Goal: Task Accomplishment & Management: Manage account settings

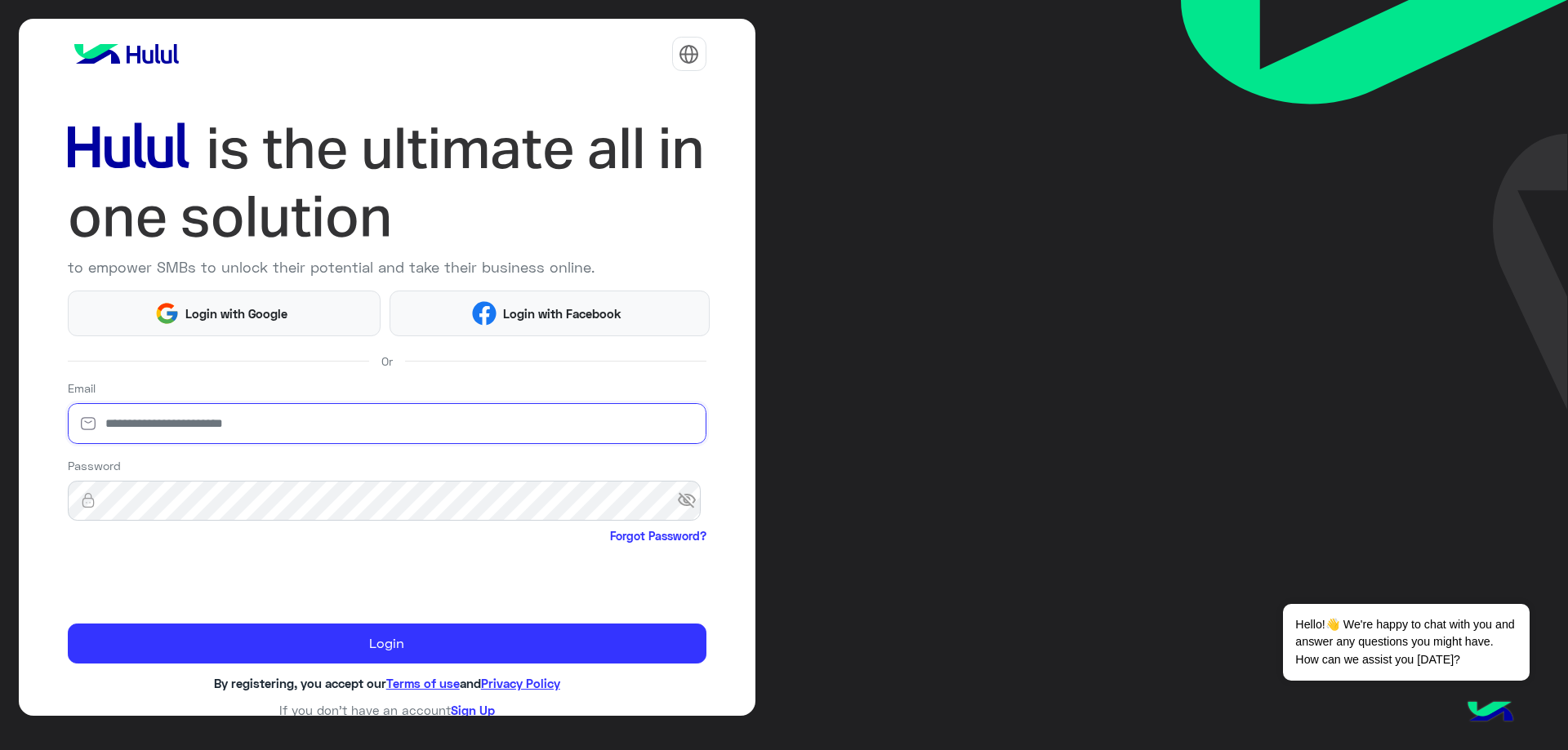
drag, startPoint x: 213, startPoint y: 428, endPoint x: 224, endPoint y: 442, distance: 17.8
click at [212, 428] on input "email" at bounding box center [387, 423] width 639 height 41
type input "**********"
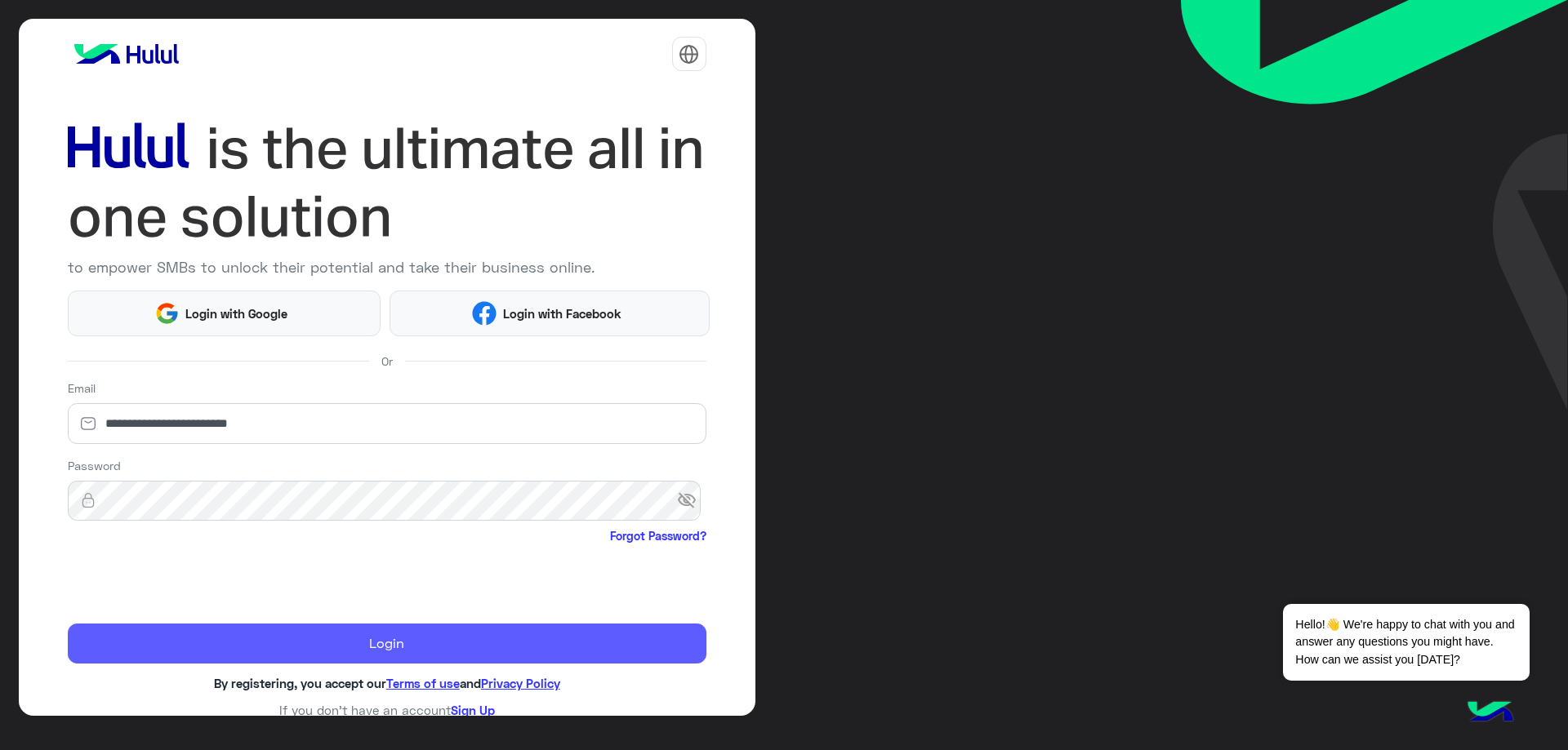
click at [256, 640] on button "Login" at bounding box center [387, 643] width 639 height 41
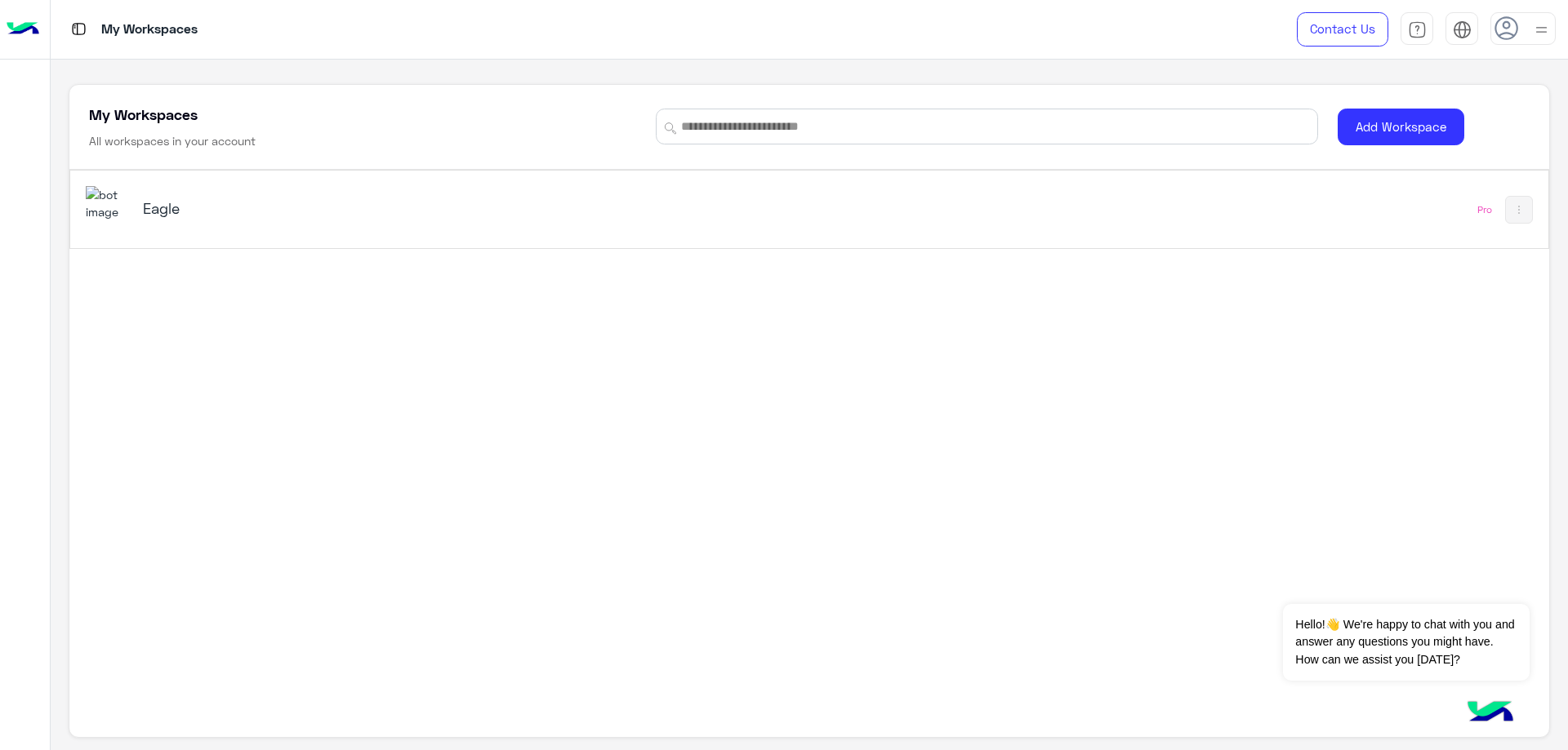
click at [170, 208] on h5 "Eagle" at bounding box center [404, 208] width 521 height 20
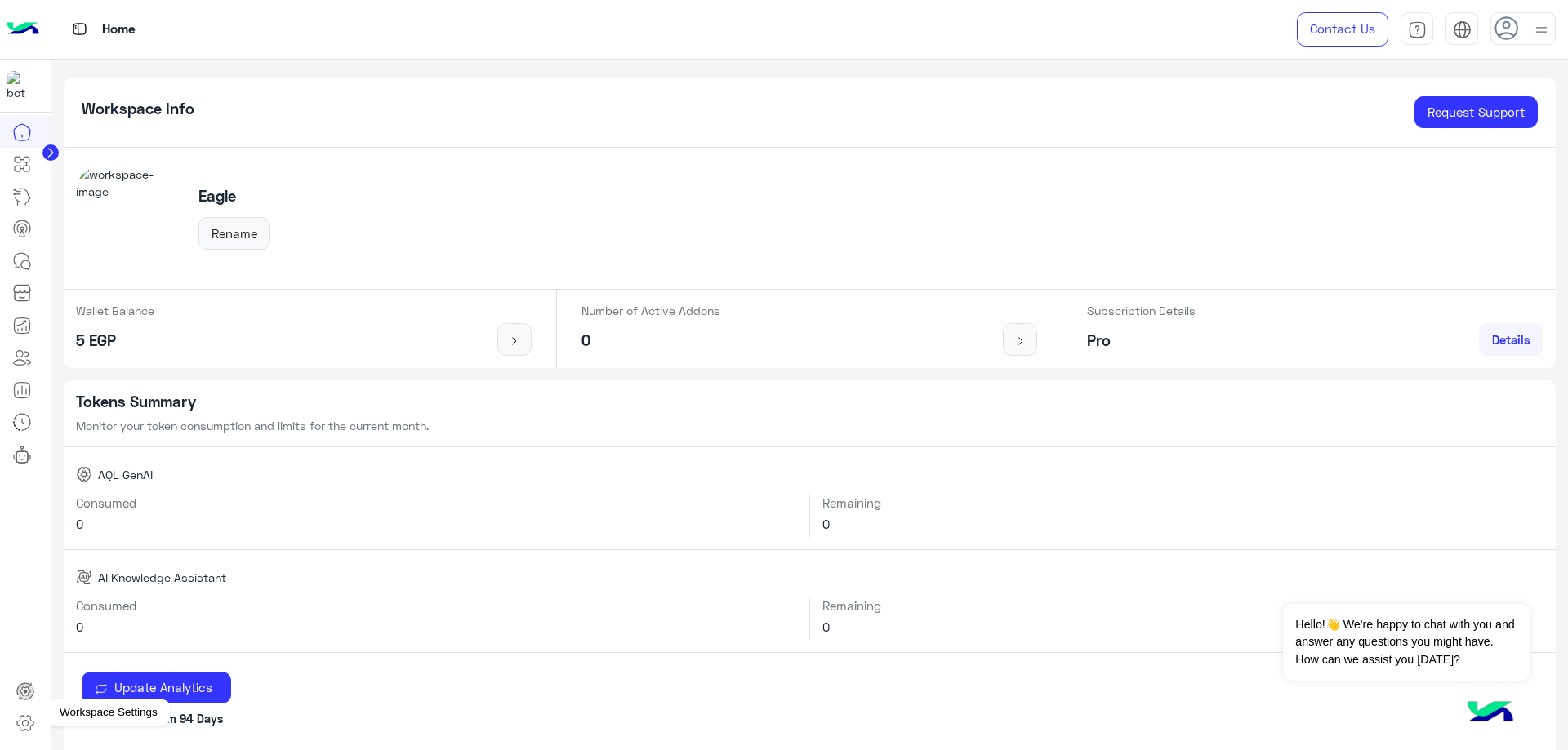
click at [32, 727] on icon at bounding box center [26, 724] width 20 height 20
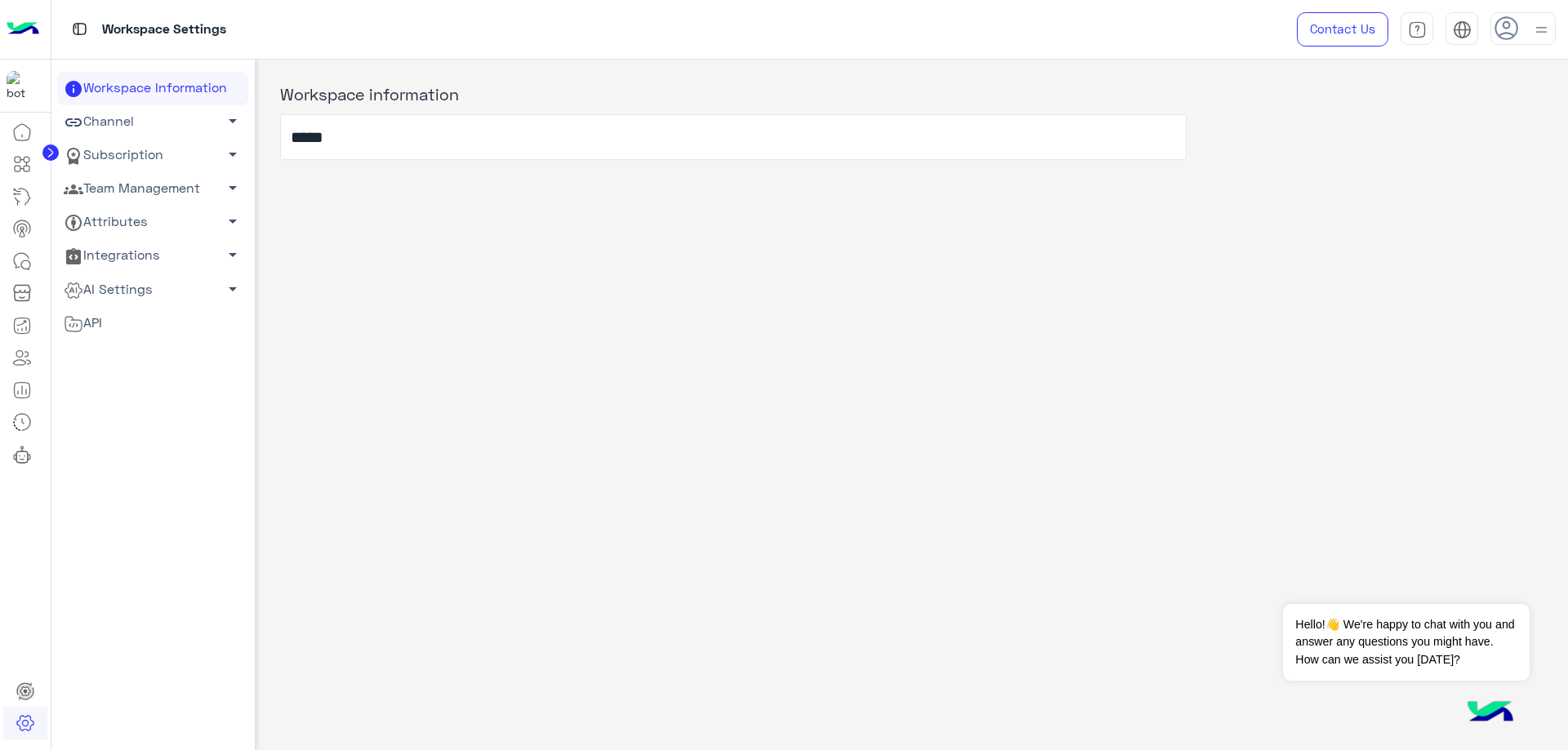
click at [137, 189] on link "Team Management arrow_drop_down" at bounding box center [152, 189] width 191 height 33
click at [119, 213] on link "Team Members" at bounding box center [152, 220] width 191 height 29
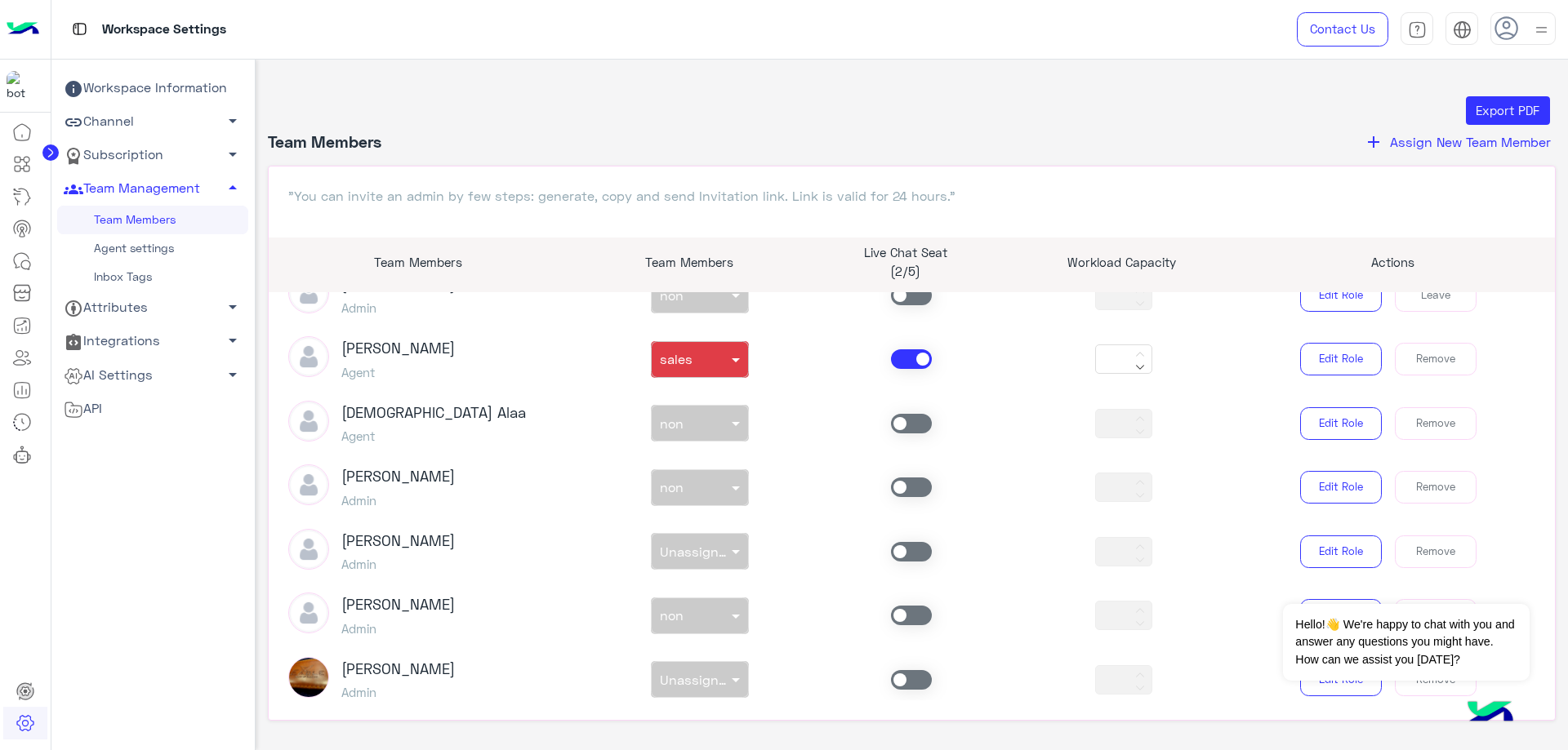
scroll to position [490, 0]
click at [882, 359] on div at bounding box center [911, 358] width 213 height 20
click at [901, 354] on span at bounding box center [911, 358] width 41 height 20
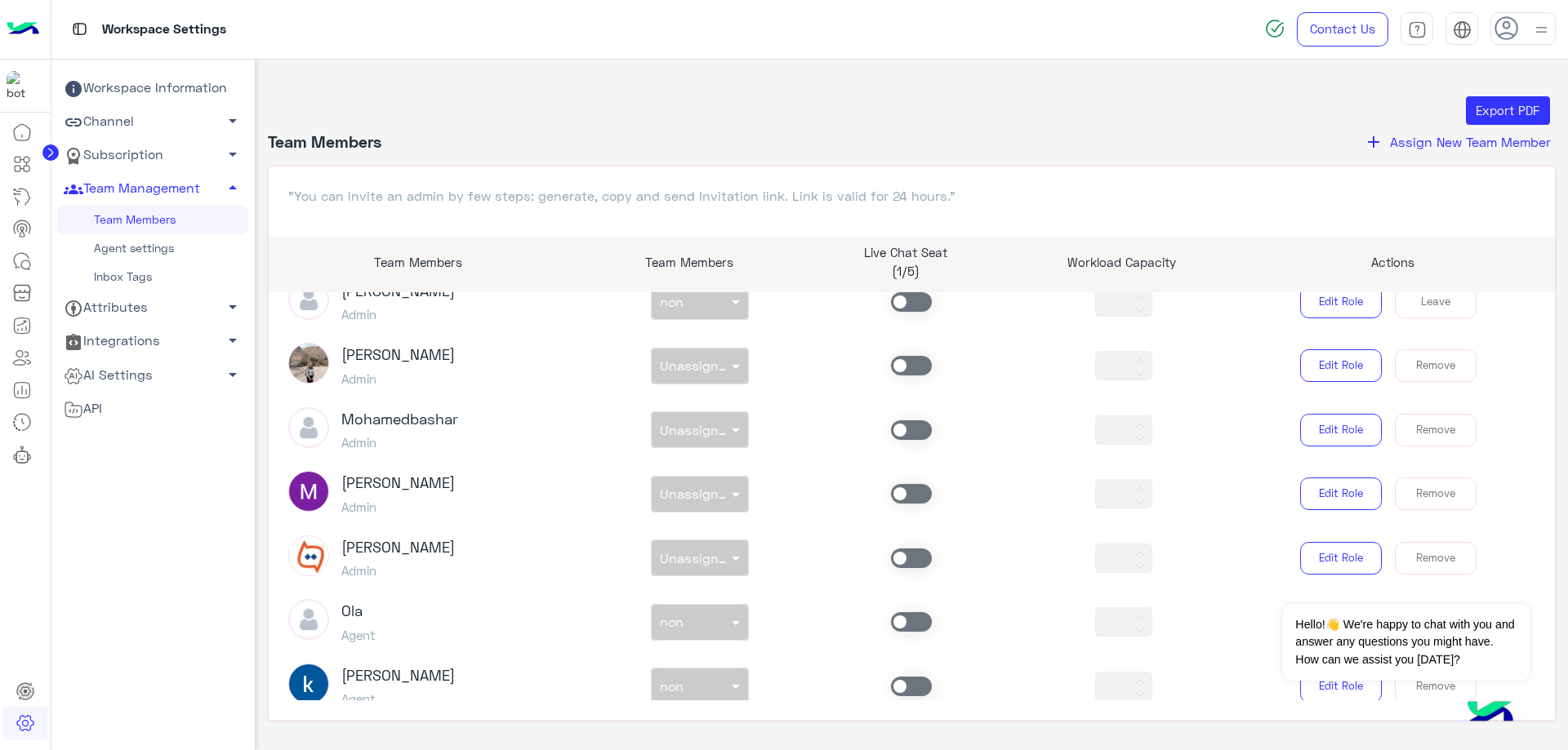
scroll to position [0, 0]
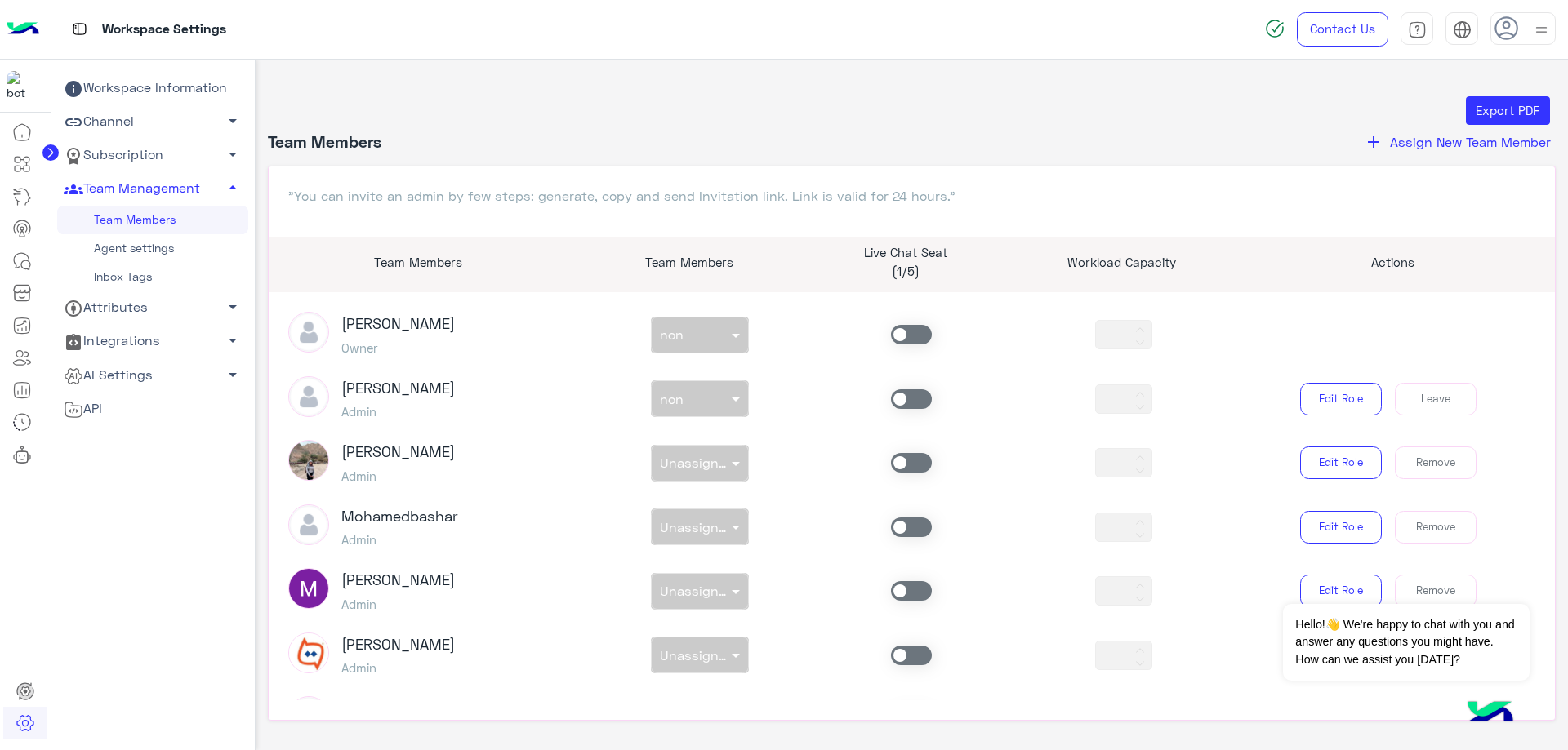
click at [901, 403] on span at bounding box center [911, 399] width 41 height 20
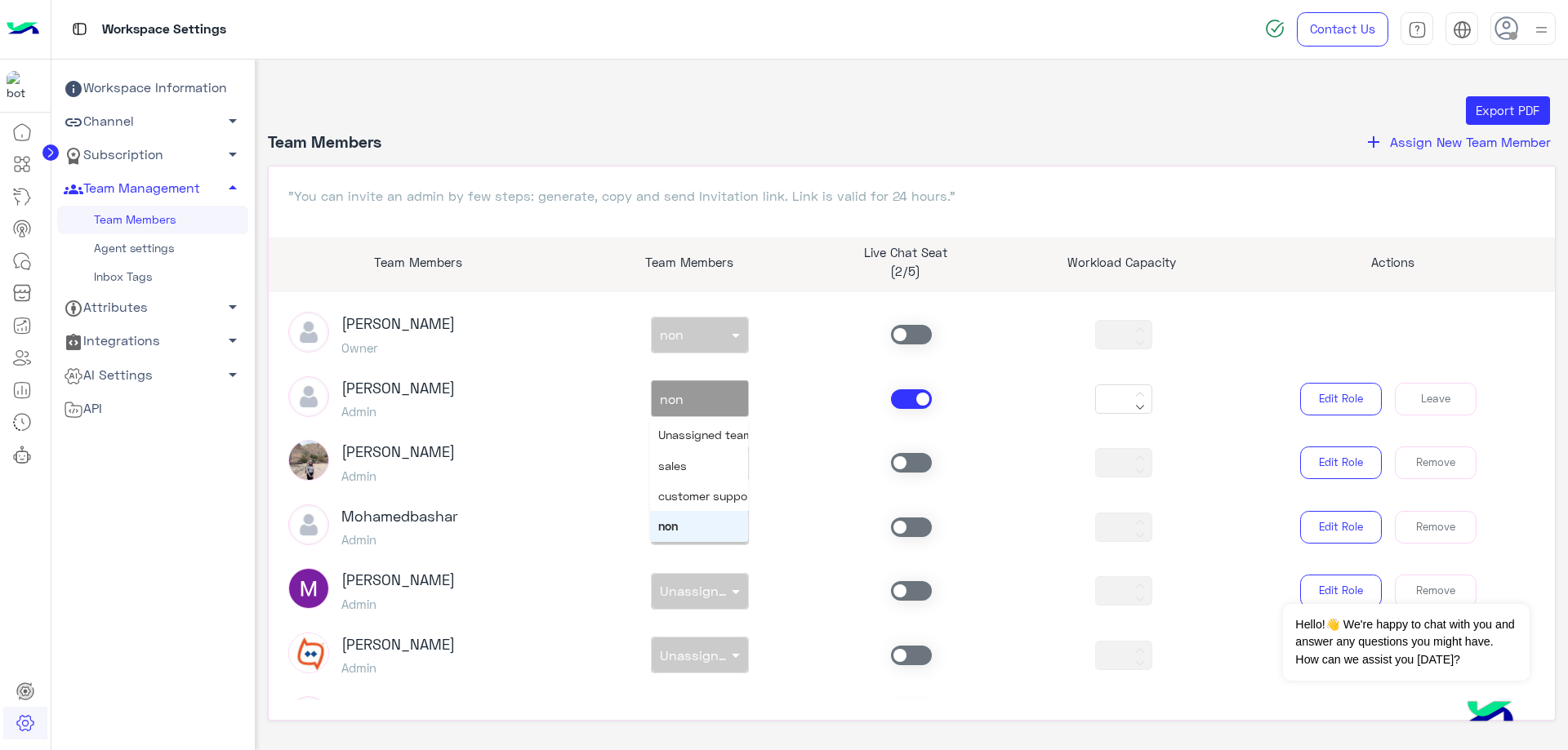
click at [693, 402] on input "text" at bounding box center [681, 395] width 42 height 17
click at [704, 489] on span "customer support" at bounding box center [707, 495] width 98 height 14
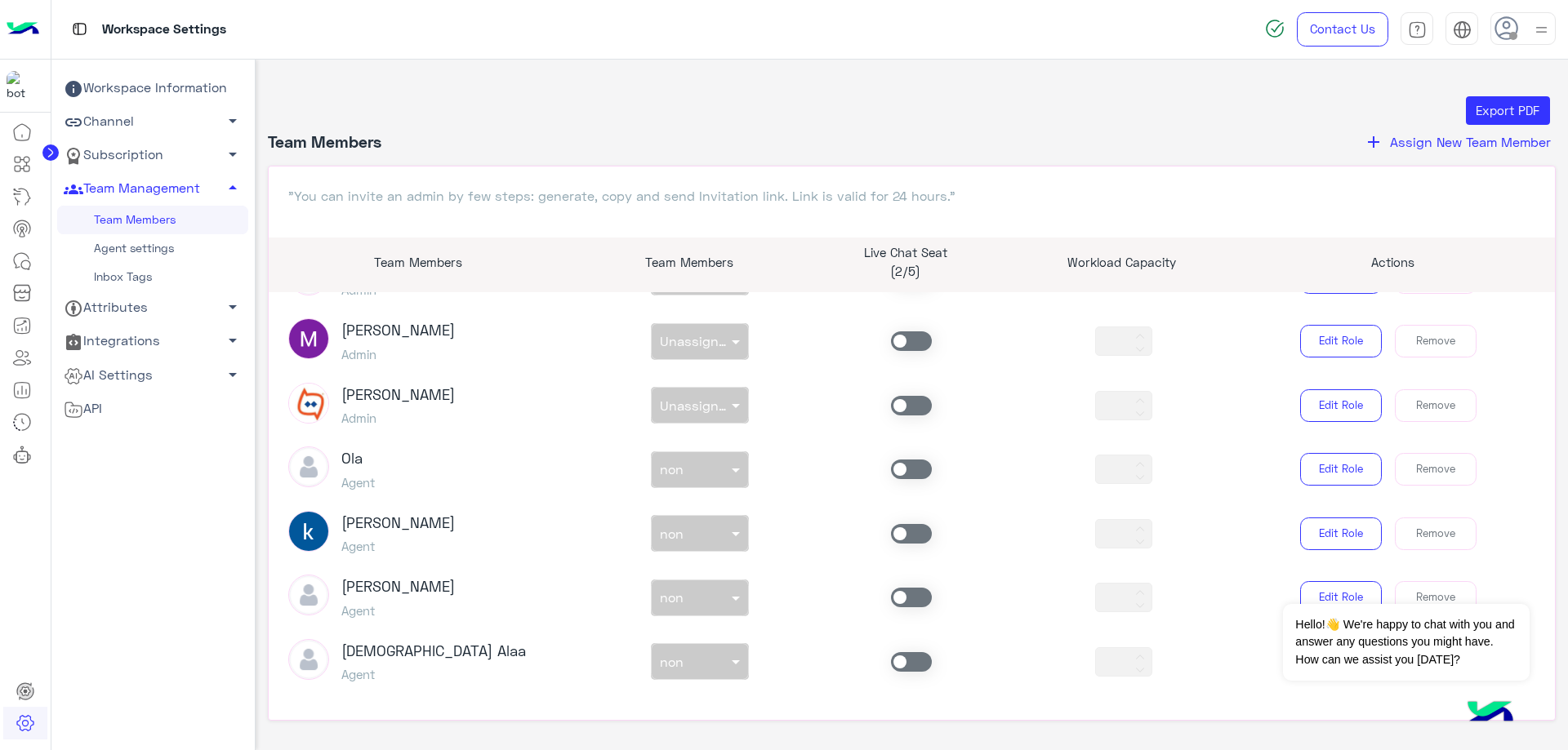
scroll to position [734, 0]
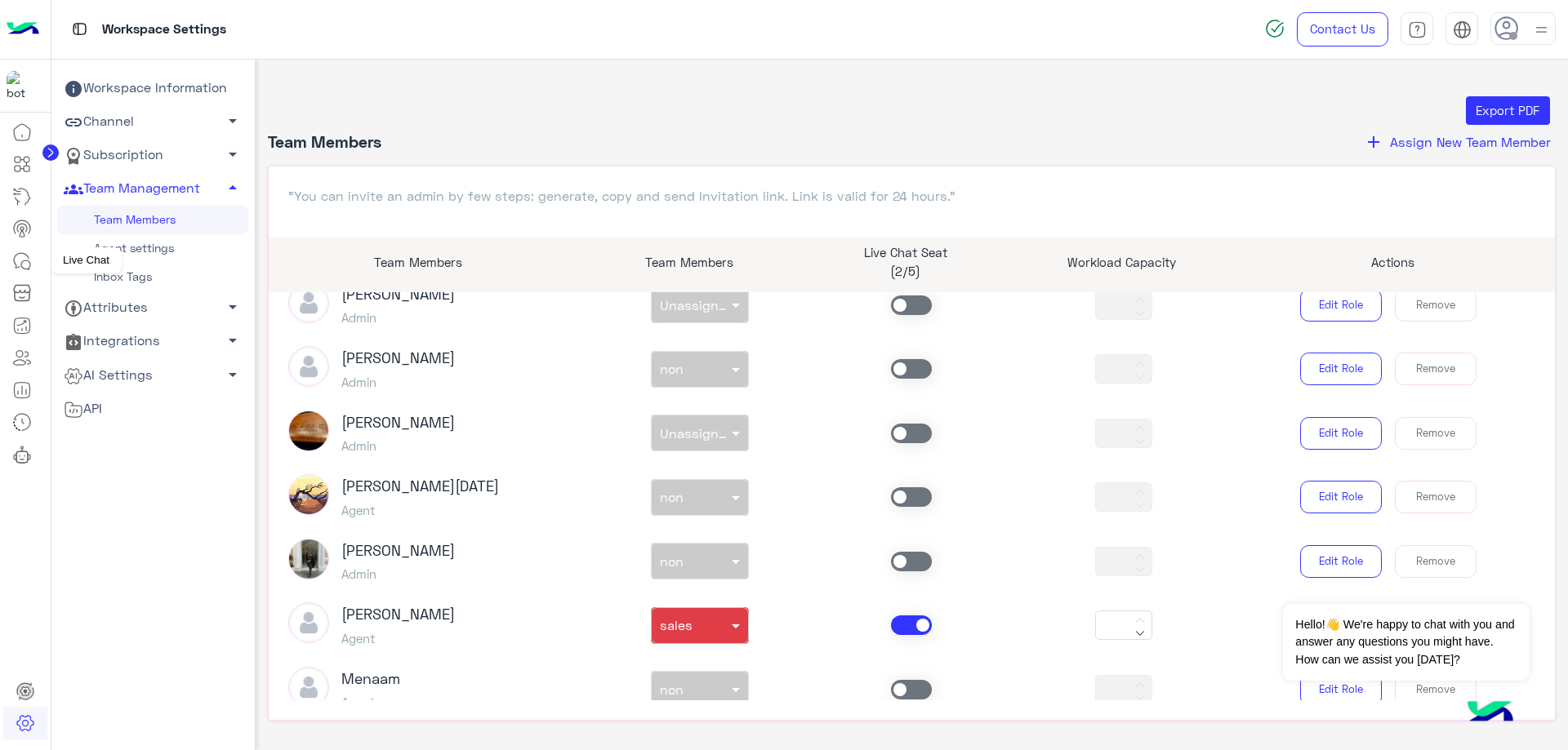
click at [11, 261] on link at bounding box center [22, 260] width 44 height 32
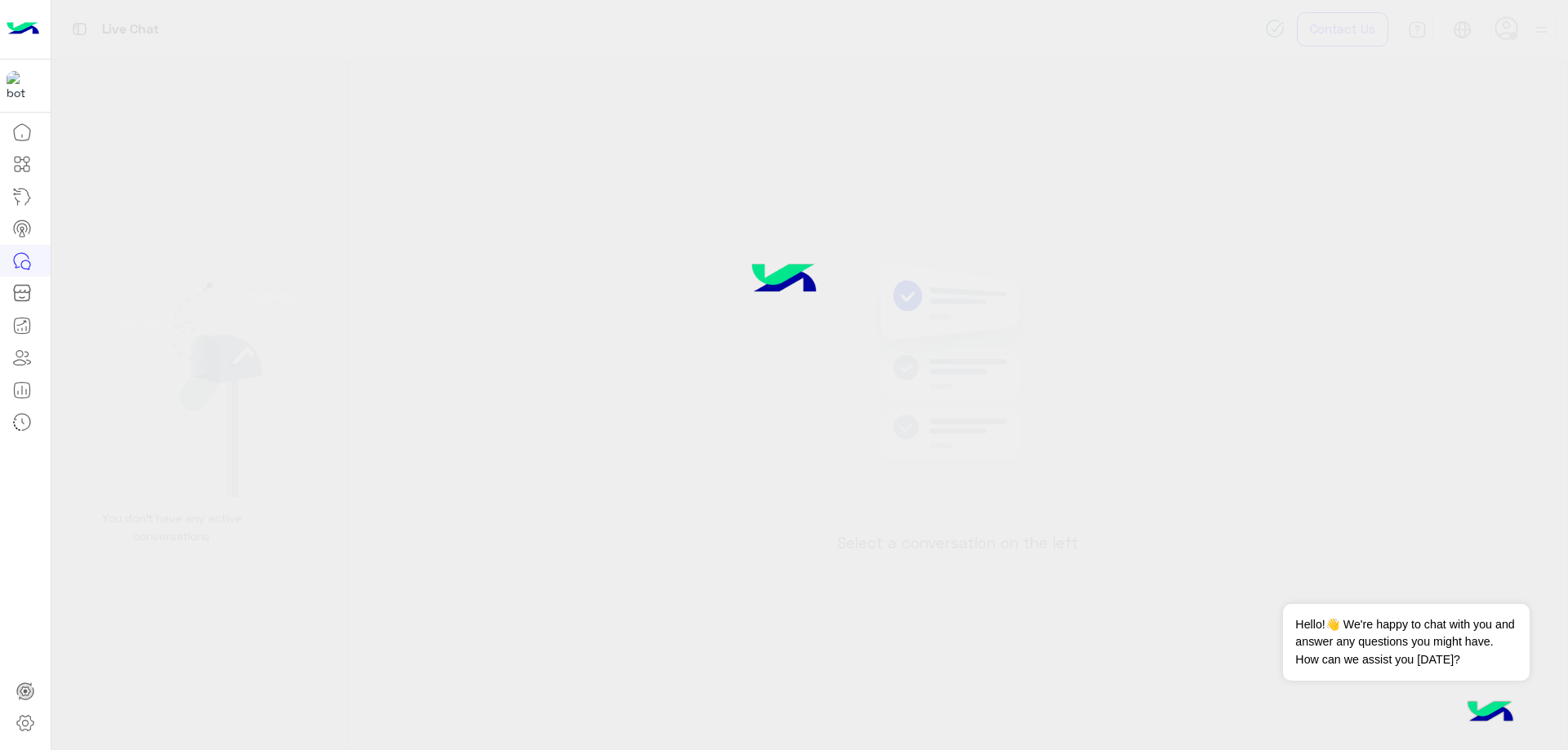
click at [1532, 32] on div at bounding box center [784, 375] width 1568 height 750
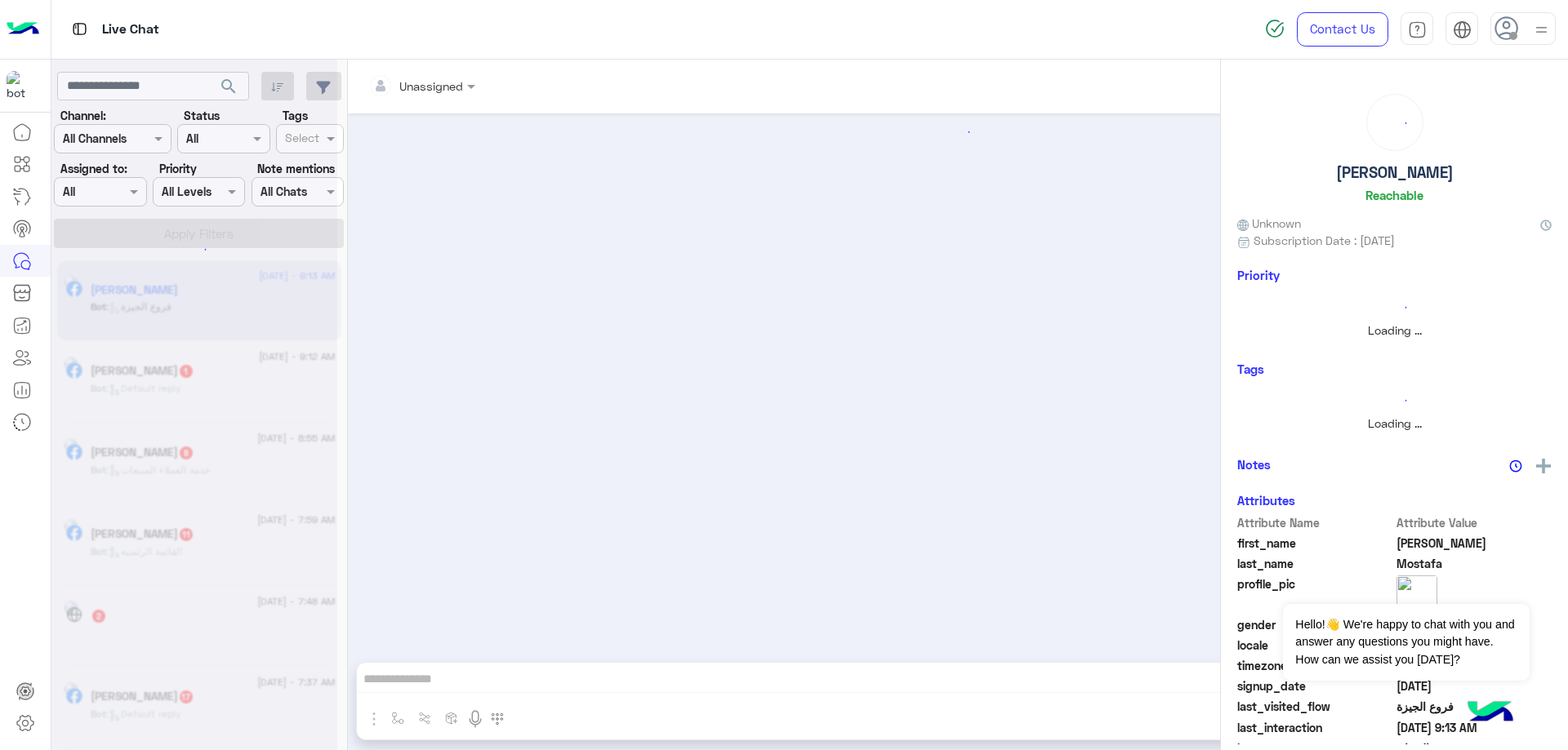
click at [1525, 32] on div at bounding box center [1523, 28] width 65 height 32
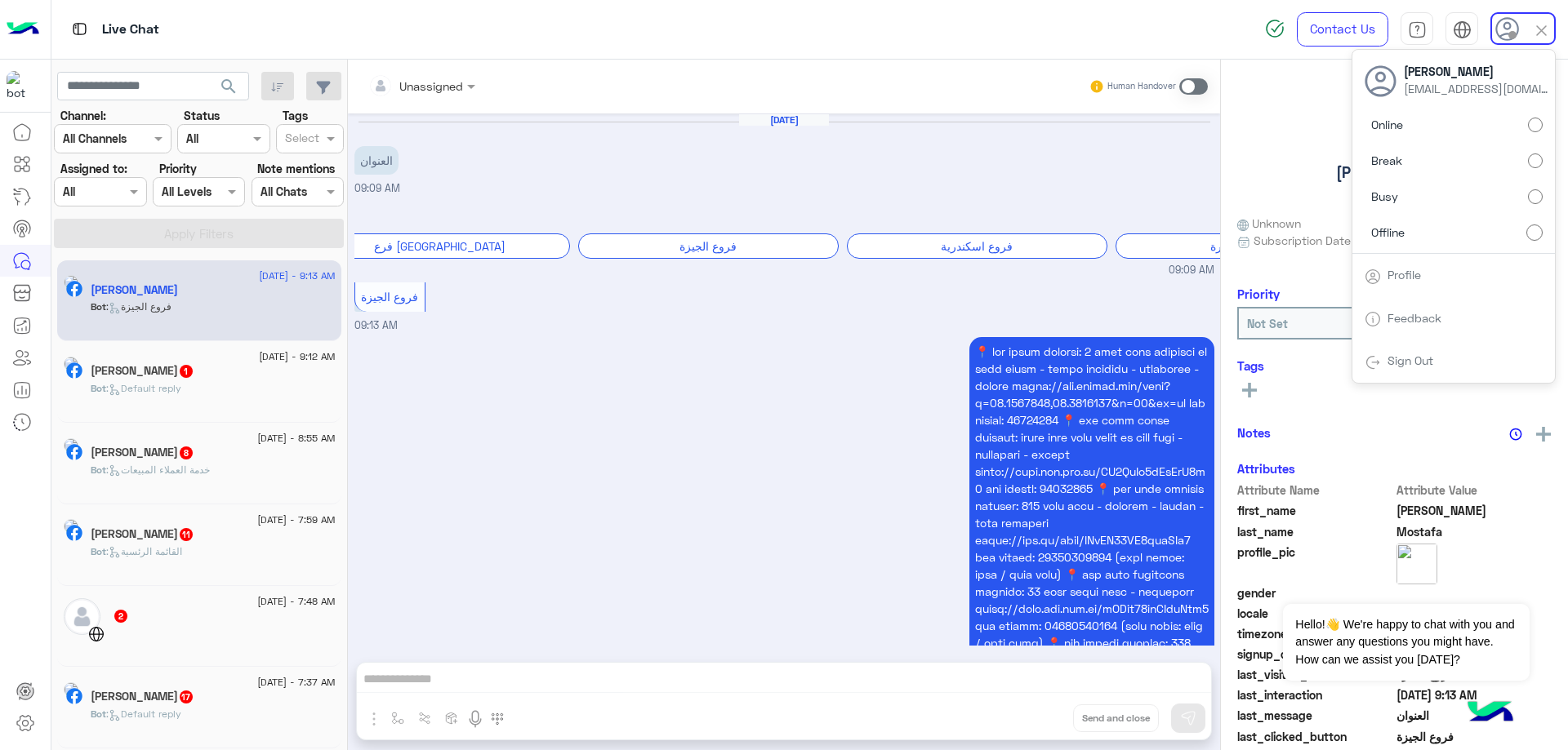
scroll to position [260, 0]
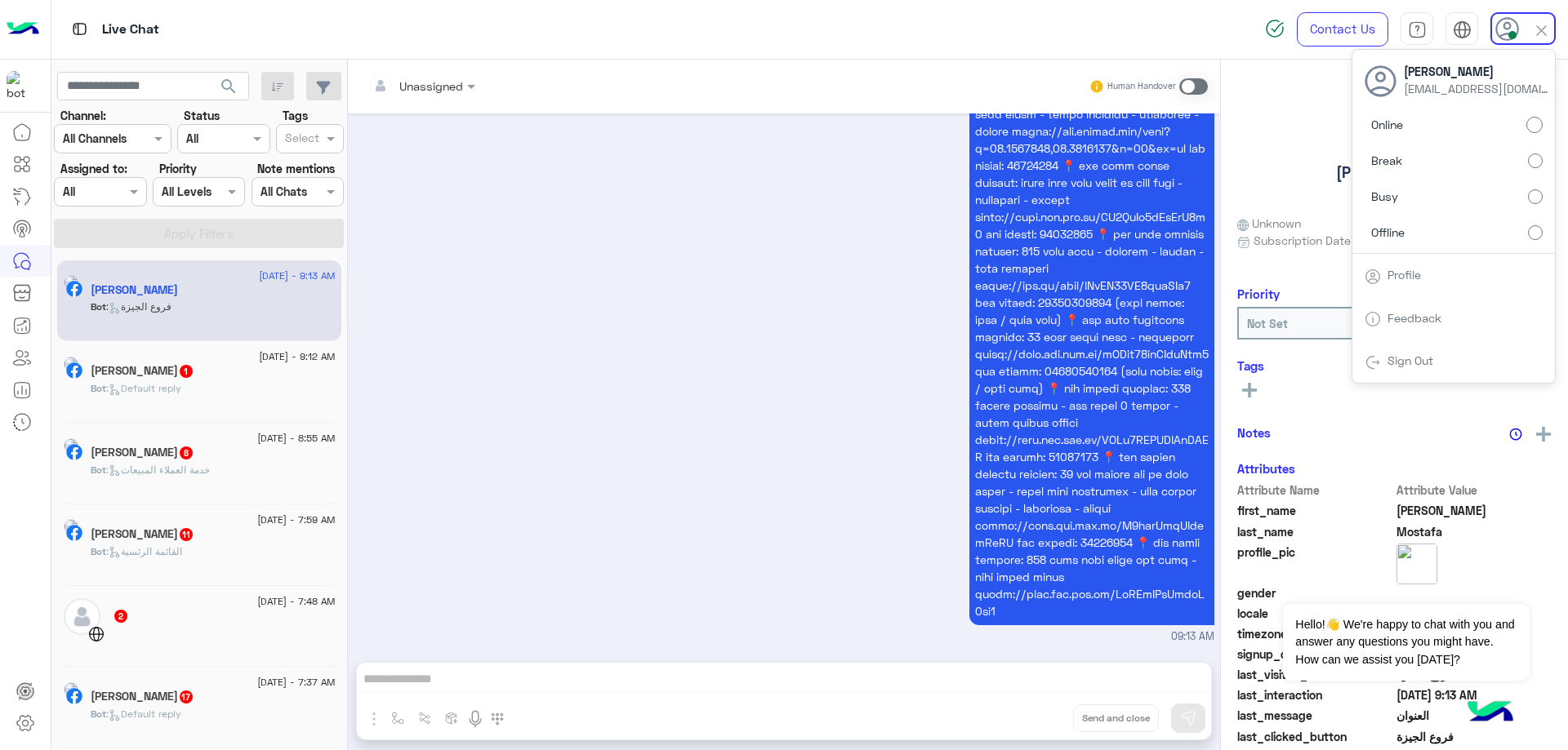
click at [122, 186] on div at bounding box center [100, 191] width 91 height 19
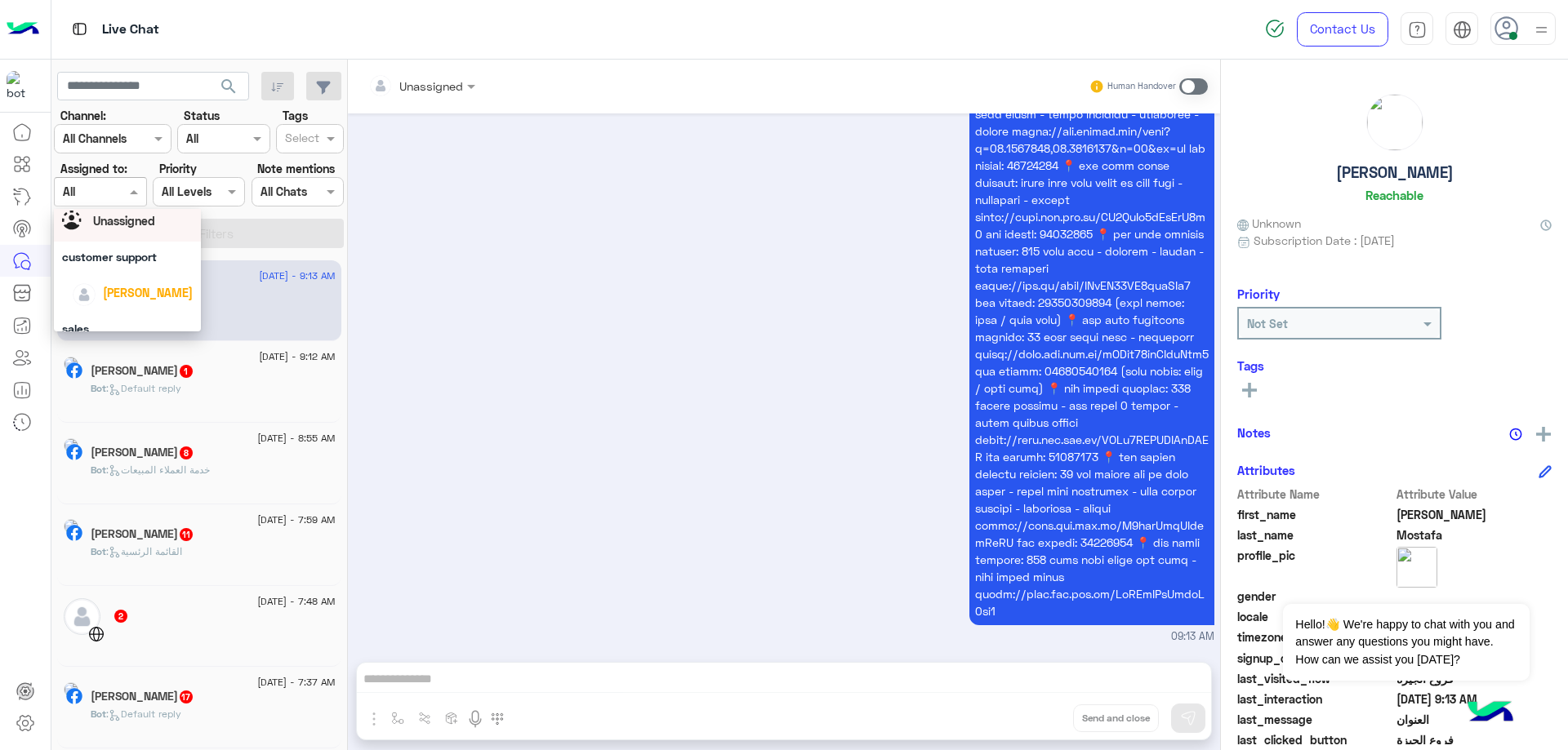
scroll to position [93, 0]
click at [139, 244] on span "[PERSON_NAME]" at bounding box center [147, 238] width 90 height 14
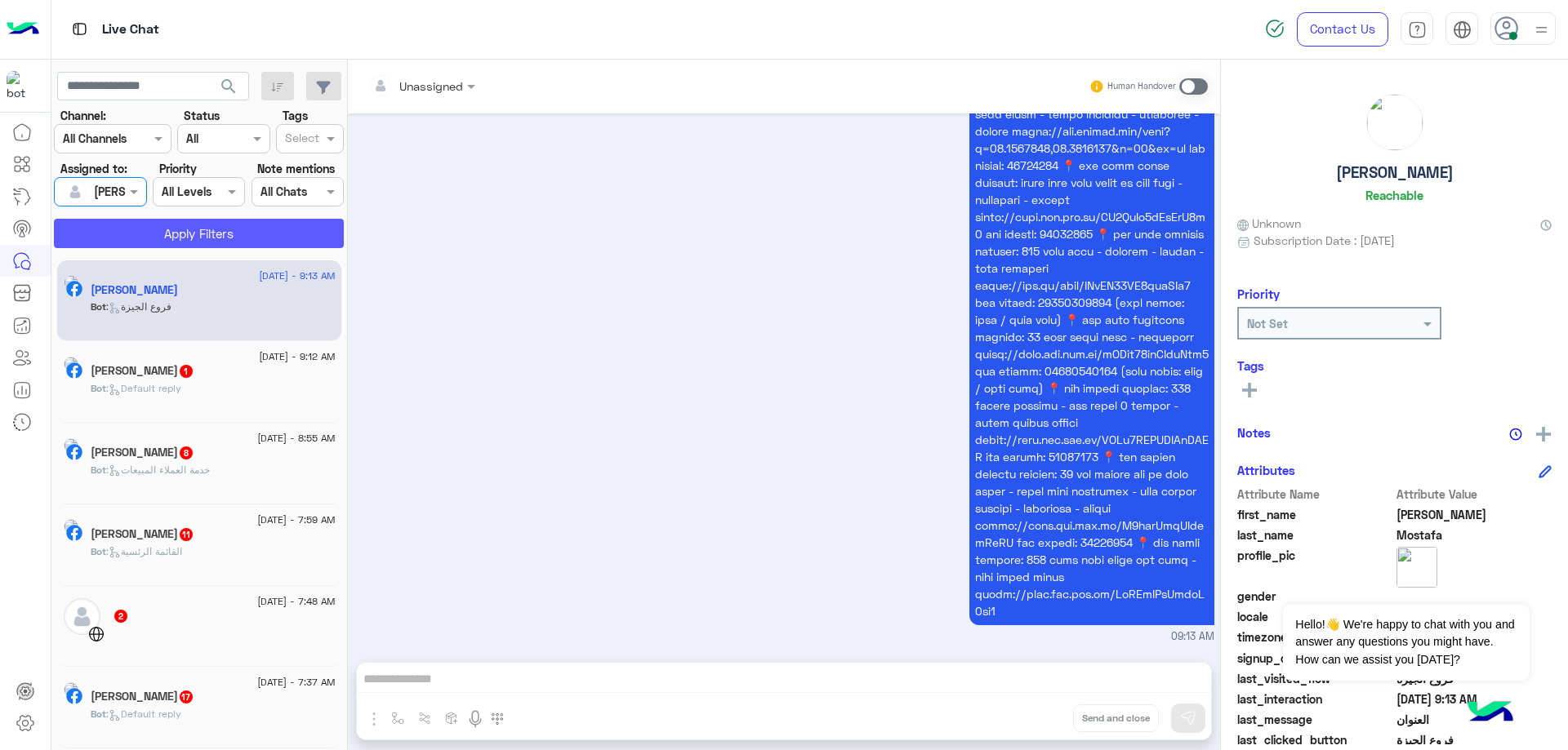
click at [171, 233] on button "Apply Filters" at bounding box center [199, 234] width 290 height 30
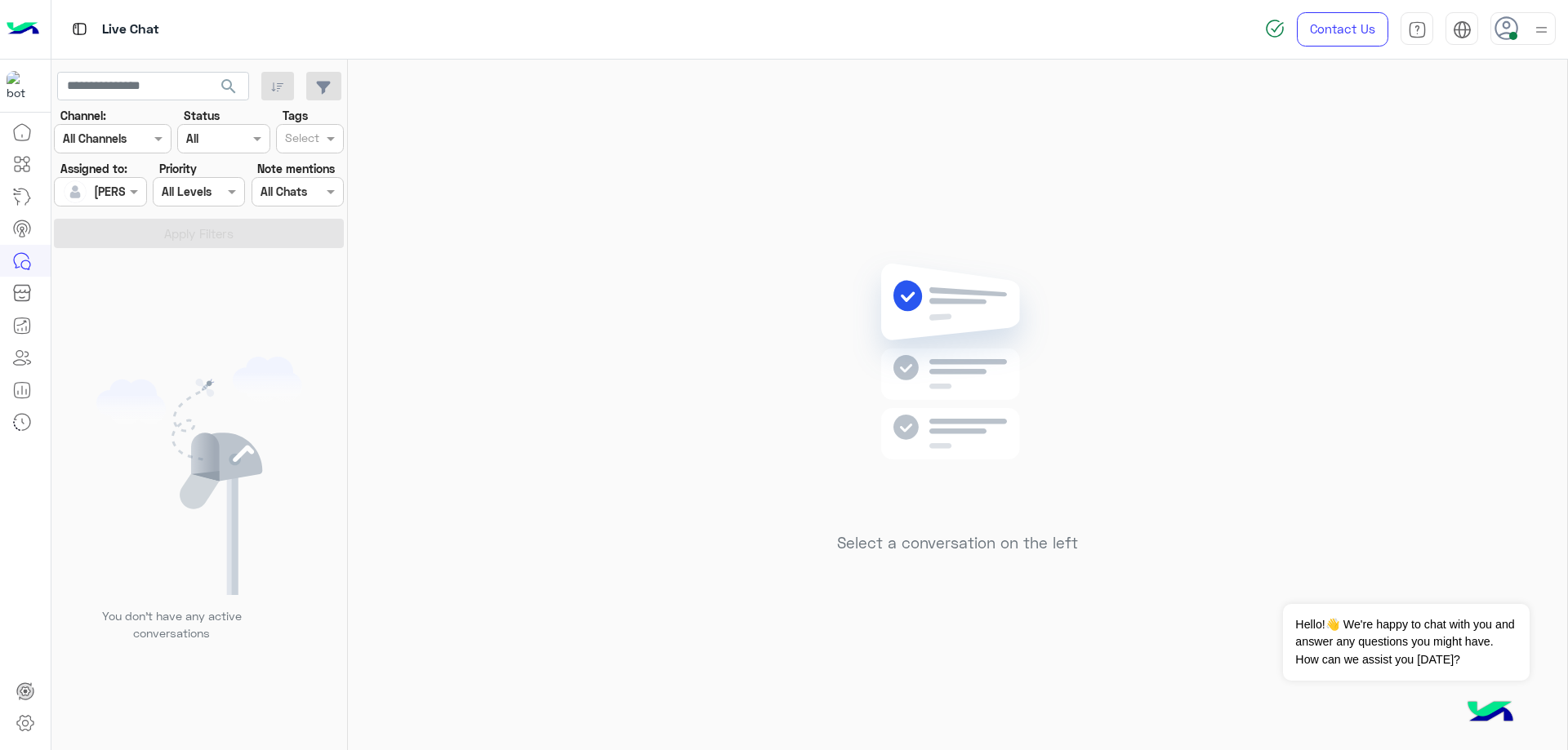
click at [119, 194] on div at bounding box center [100, 191] width 91 height 19
click at [139, 256] on span "[PERSON_NAME]" at bounding box center [147, 250] width 90 height 14
